Goal: Task Accomplishment & Management: Manage account settings

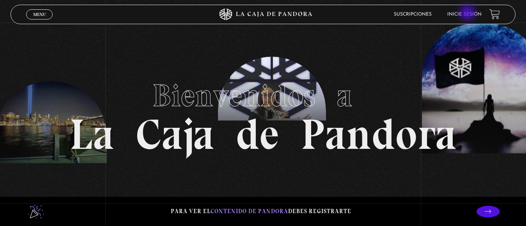
click at [469, 14] on link "Inicie sesión" at bounding box center [464, 14] width 34 height 5
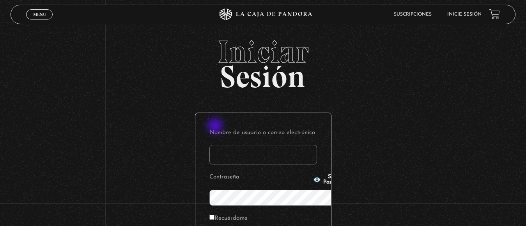
click at [216, 145] on input "Nombre de usuario o correo electrónico" at bounding box center [263, 155] width 108 height 20
type input "jona.g86@hotmail.com"
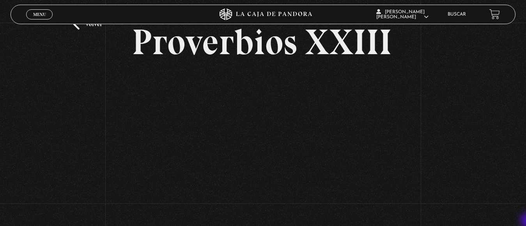
scroll to position [31, 0]
